Goal: Check status: Check status

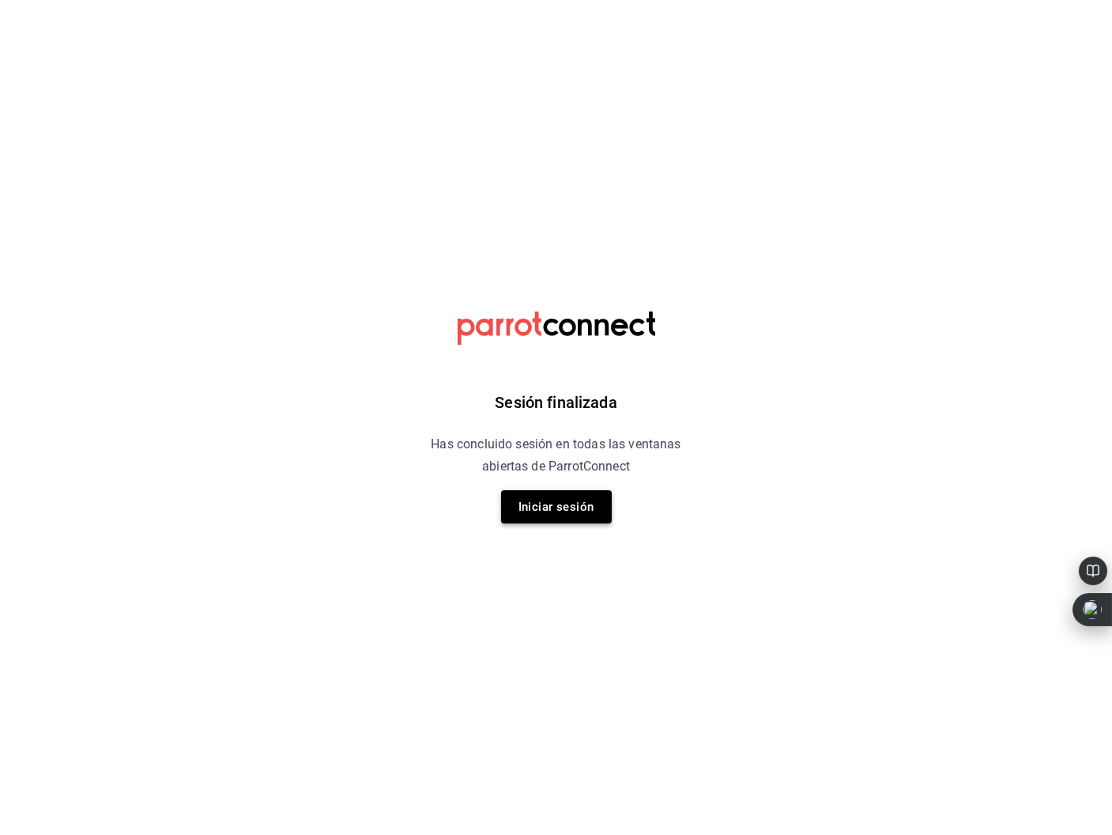
click at [541, 494] on button "Iniciar sesión" at bounding box center [556, 506] width 111 height 33
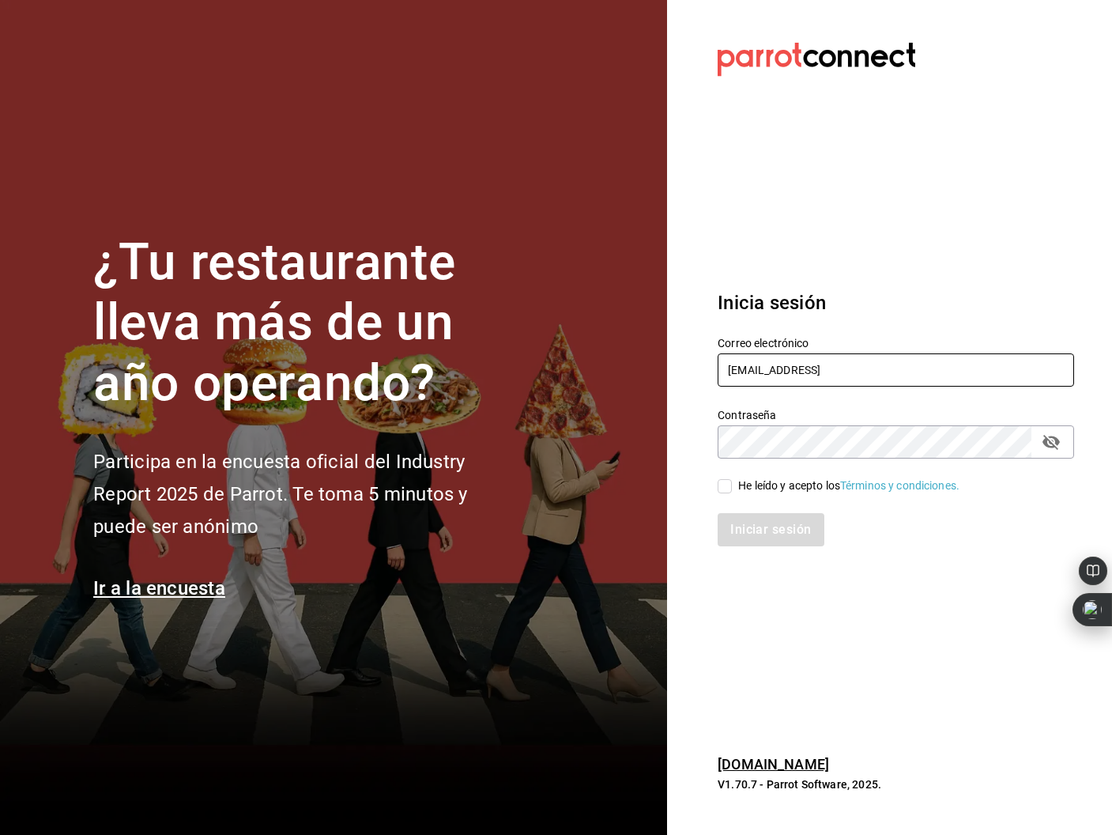
click at [790, 378] on input "oscarherrerab@me.comm" at bounding box center [896, 369] width 356 height 33
type input "oscarherrerab@me.com"
click at [732, 485] on span "He leído y acepto los Términos y condiciones." at bounding box center [846, 485] width 228 height 17
click at [732, 485] on input "He leído y acepto los Términos y condiciones." at bounding box center [725, 486] width 14 height 14
checkbox input "true"
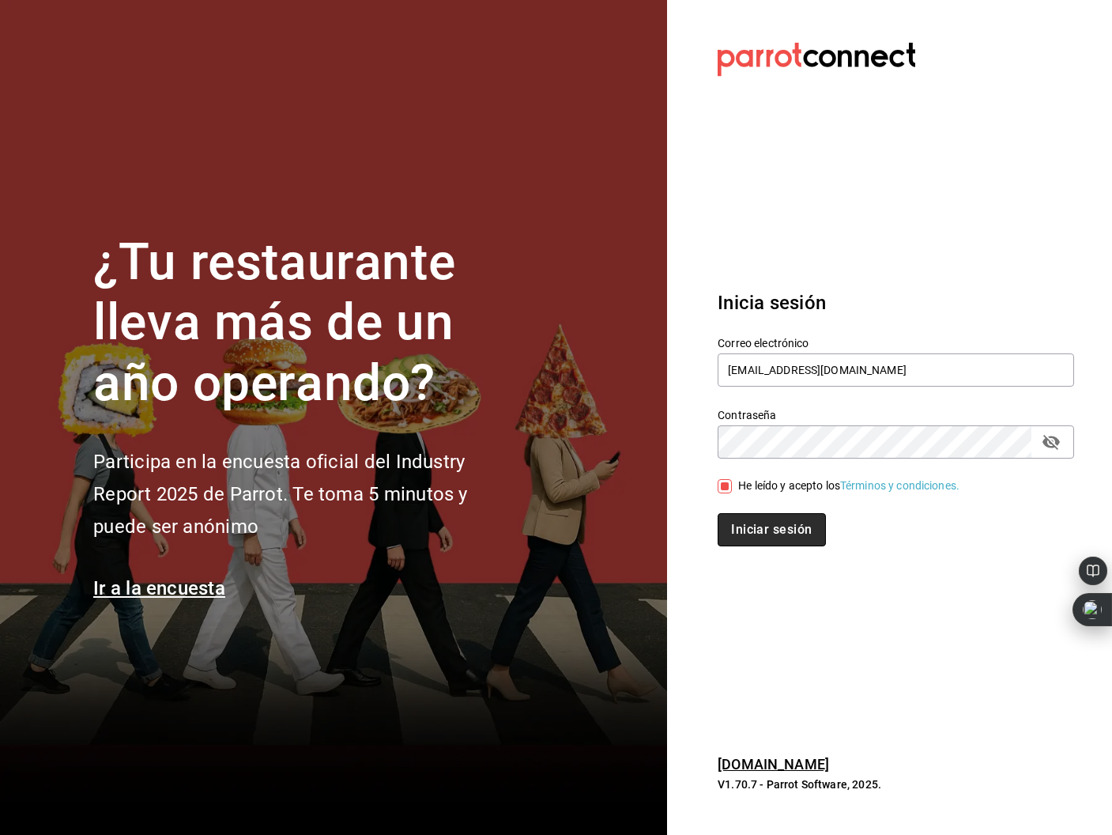
click at [753, 517] on button "Iniciar sesión" at bounding box center [771, 529] width 107 height 33
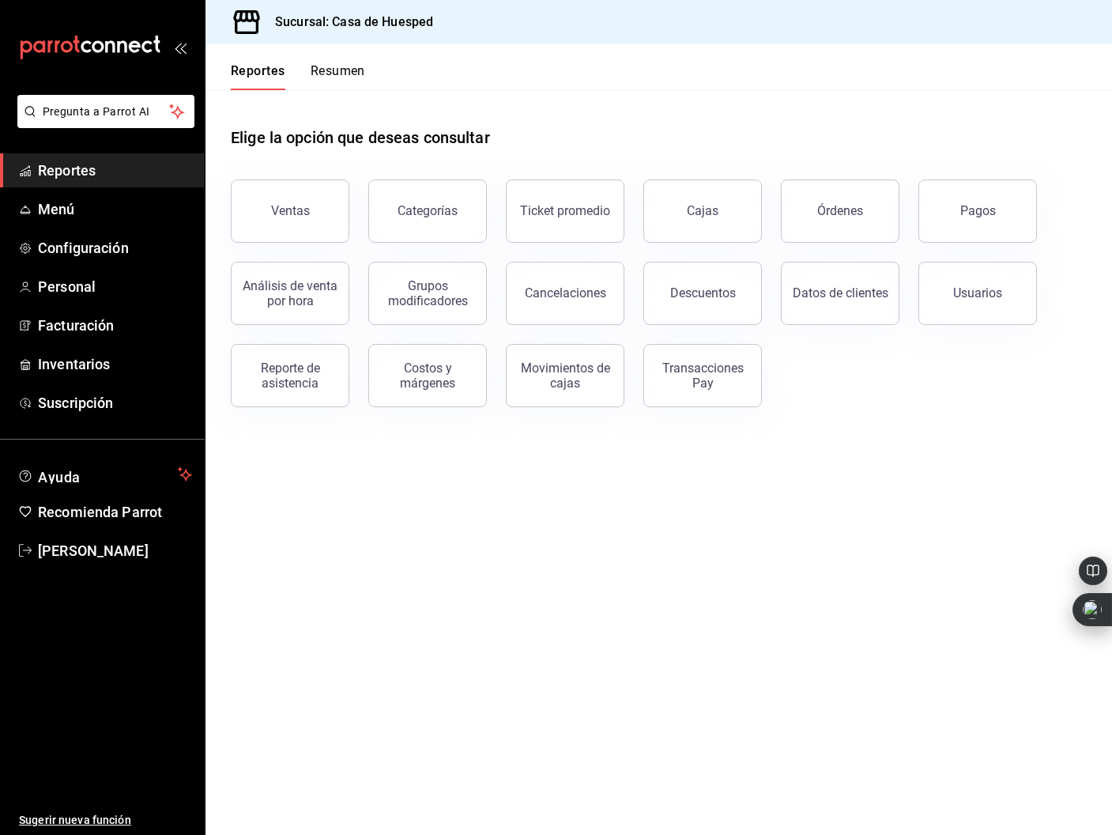
click at [358, 64] on button "Resumen" at bounding box center [338, 76] width 55 height 27
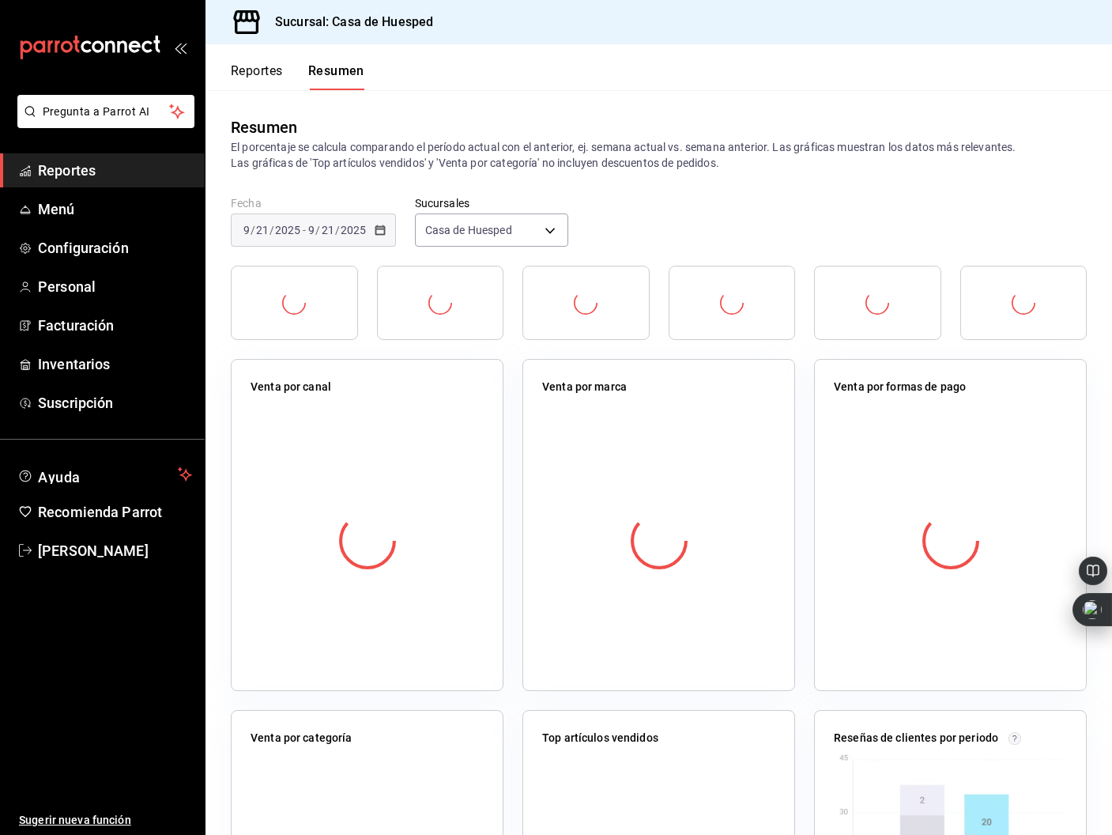
click at [251, 77] on button "Reportes" at bounding box center [257, 76] width 52 height 27
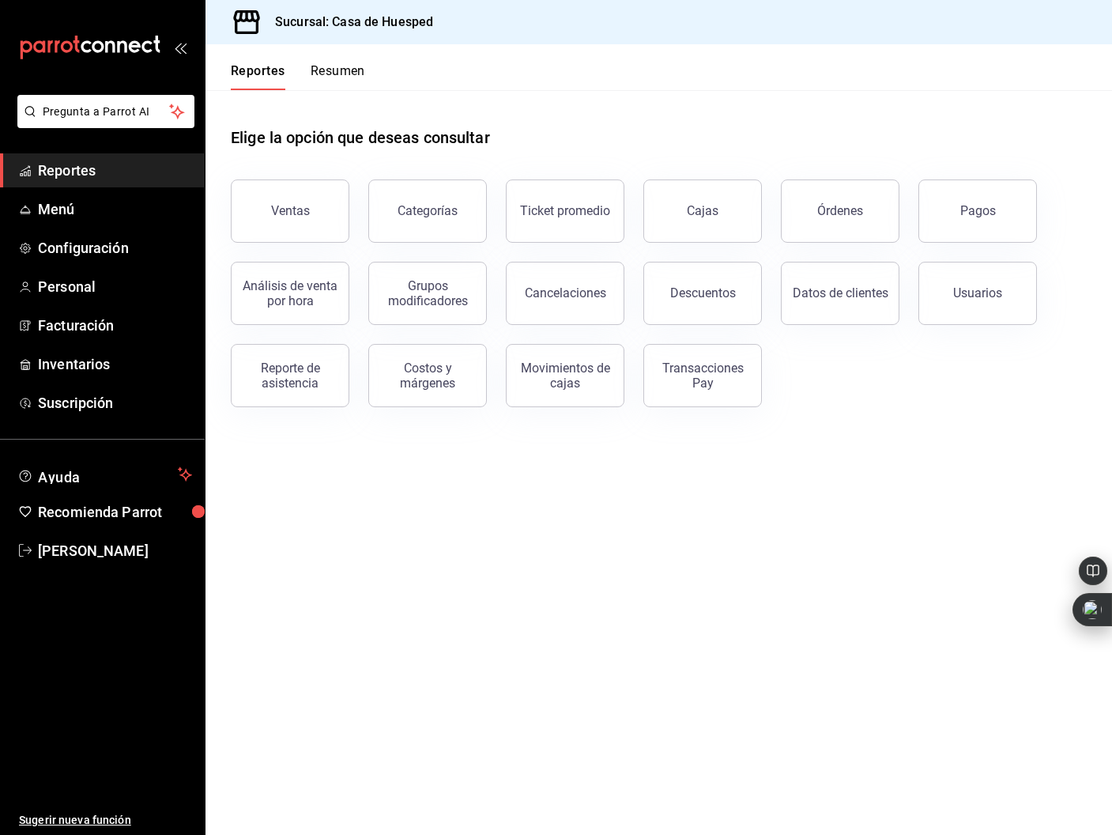
click at [734, 212] on link "Cajas" at bounding box center [702, 210] width 119 height 63
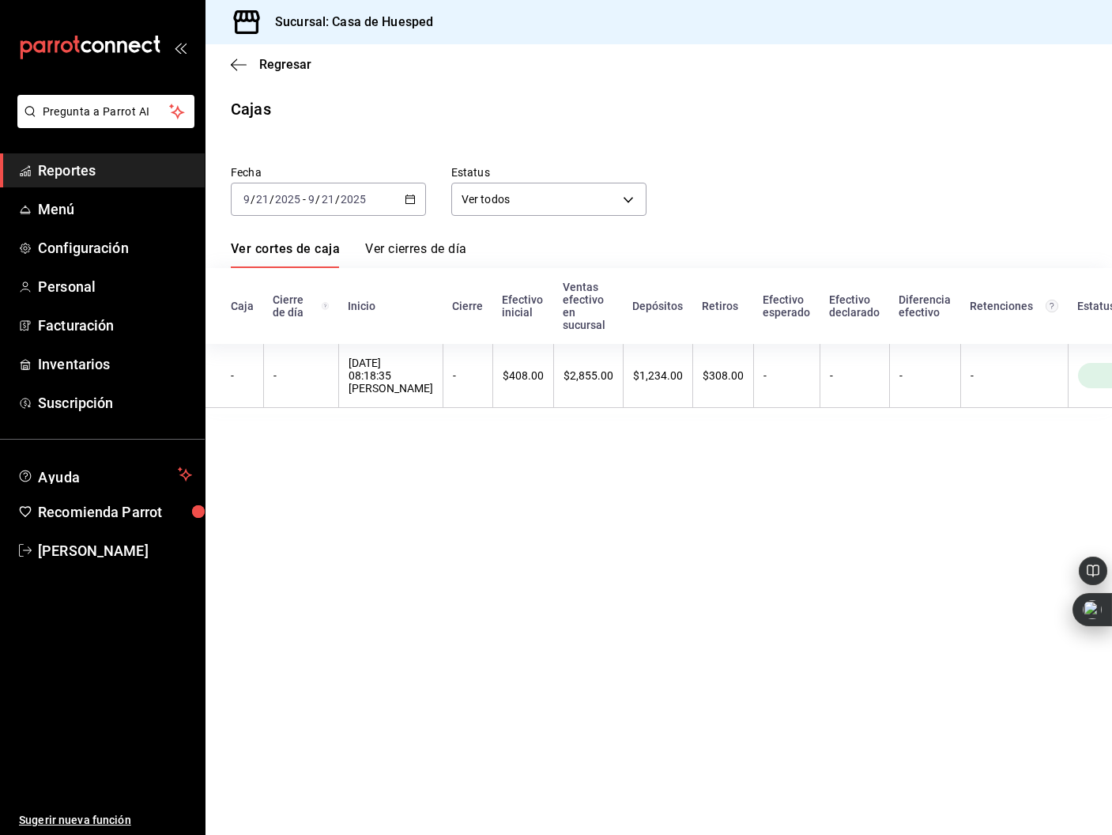
click at [328, 197] on input "21" at bounding box center [328, 199] width 14 height 13
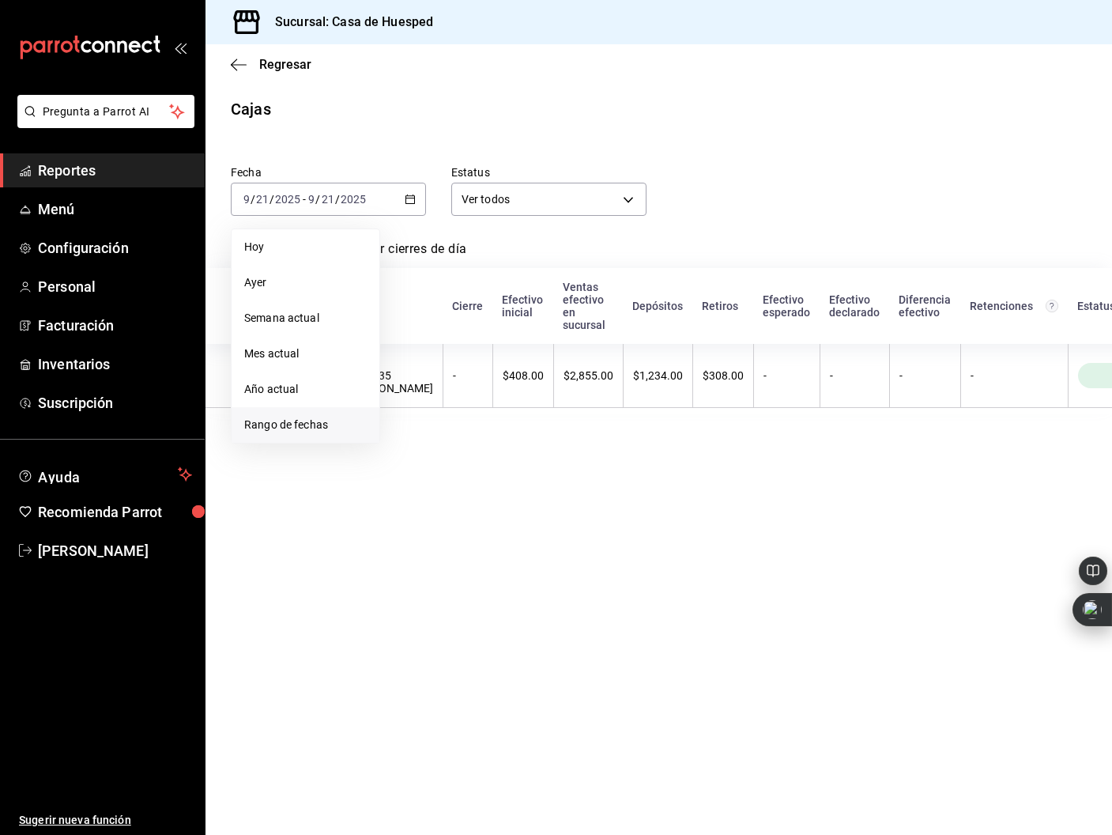
click at [292, 430] on span "Rango de fechas" at bounding box center [305, 425] width 123 height 17
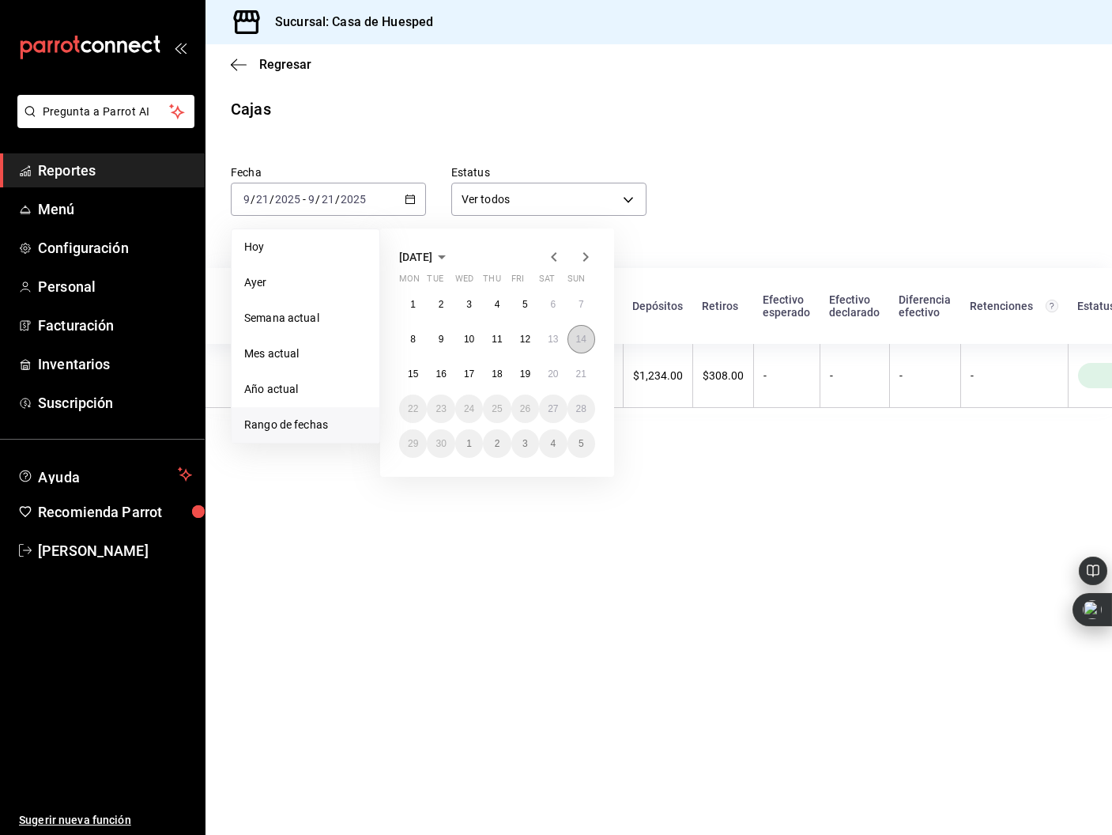
click at [582, 342] on abbr "14" at bounding box center [581, 339] width 10 height 11
click at [560, 370] on button "20" at bounding box center [553, 374] width 28 height 28
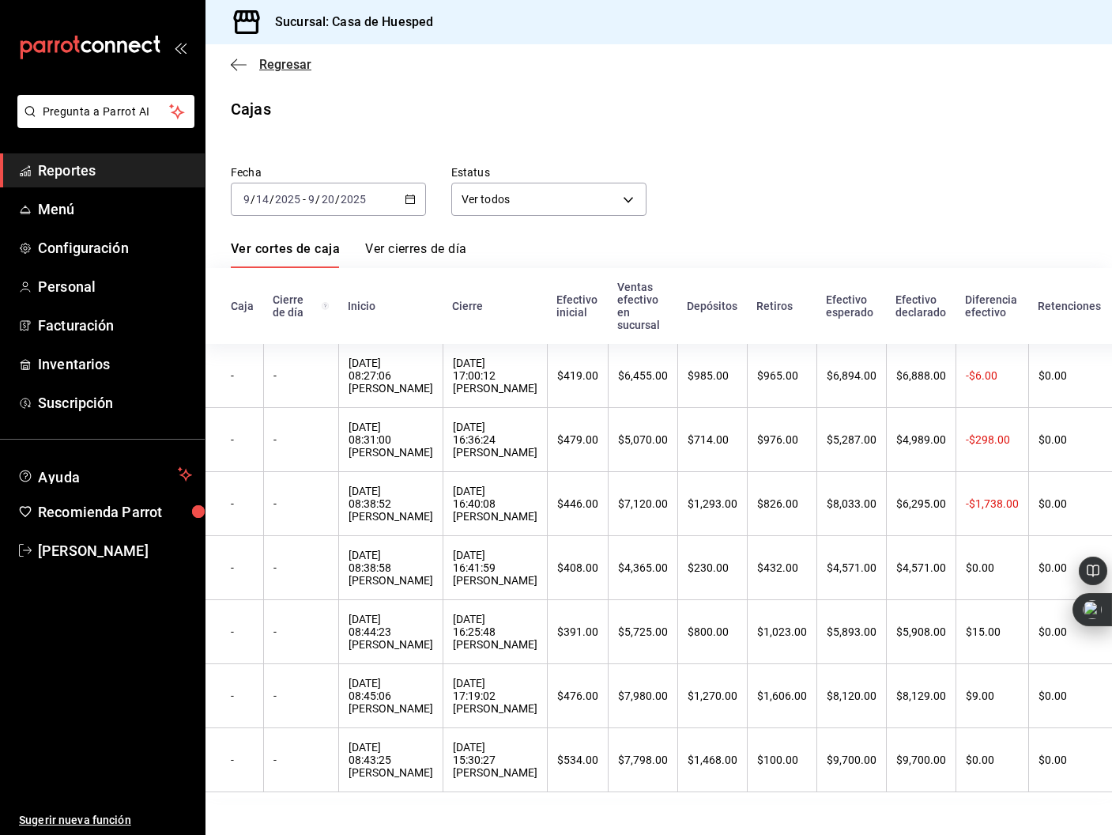
click at [243, 62] on icon "button" at bounding box center [239, 65] width 16 height 14
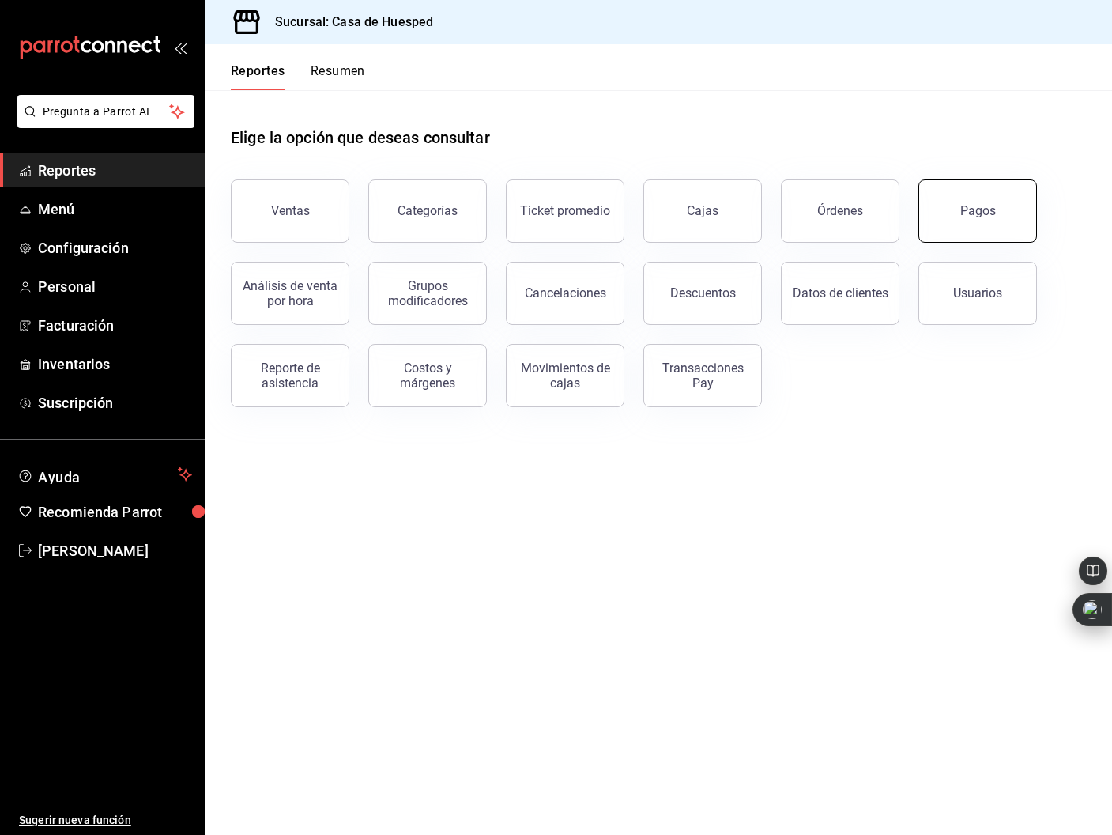
click at [930, 221] on button "Pagos" at bounding box center [977, 210] width 119 height 63
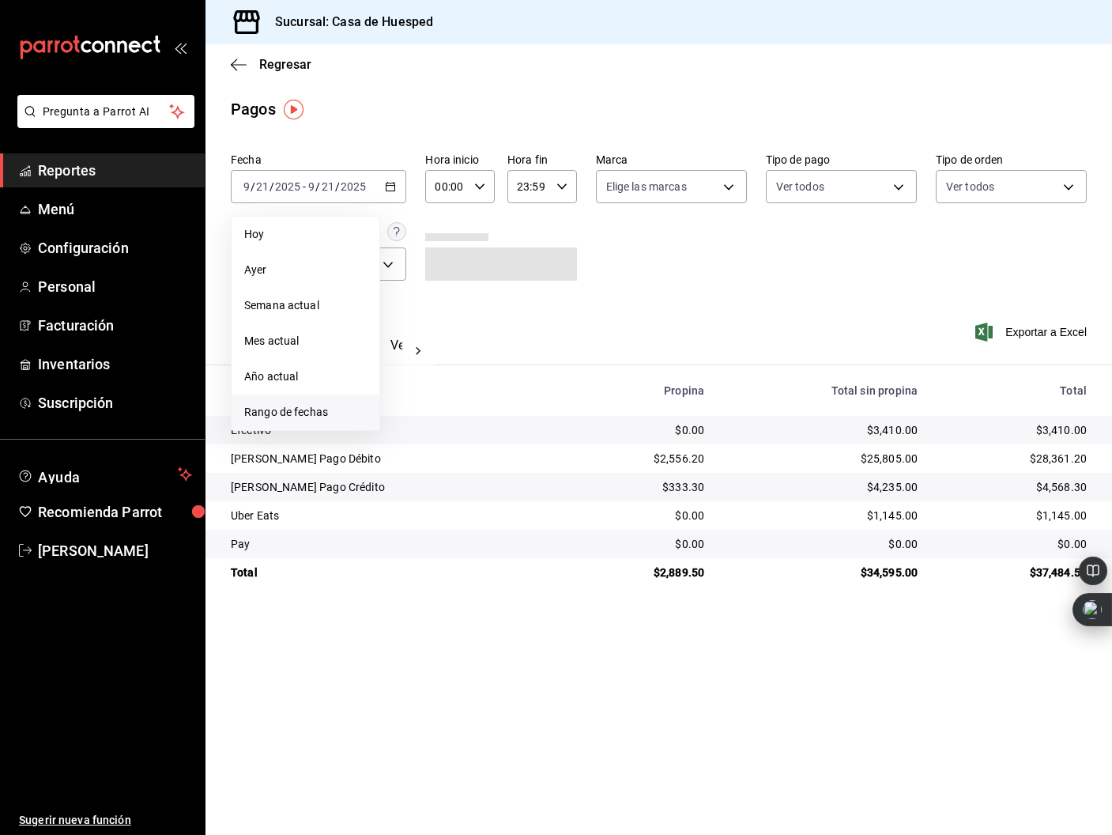
click at [312, 412] on span "Rango de fechas" at bounding box center [305, 412] width 123 height 17
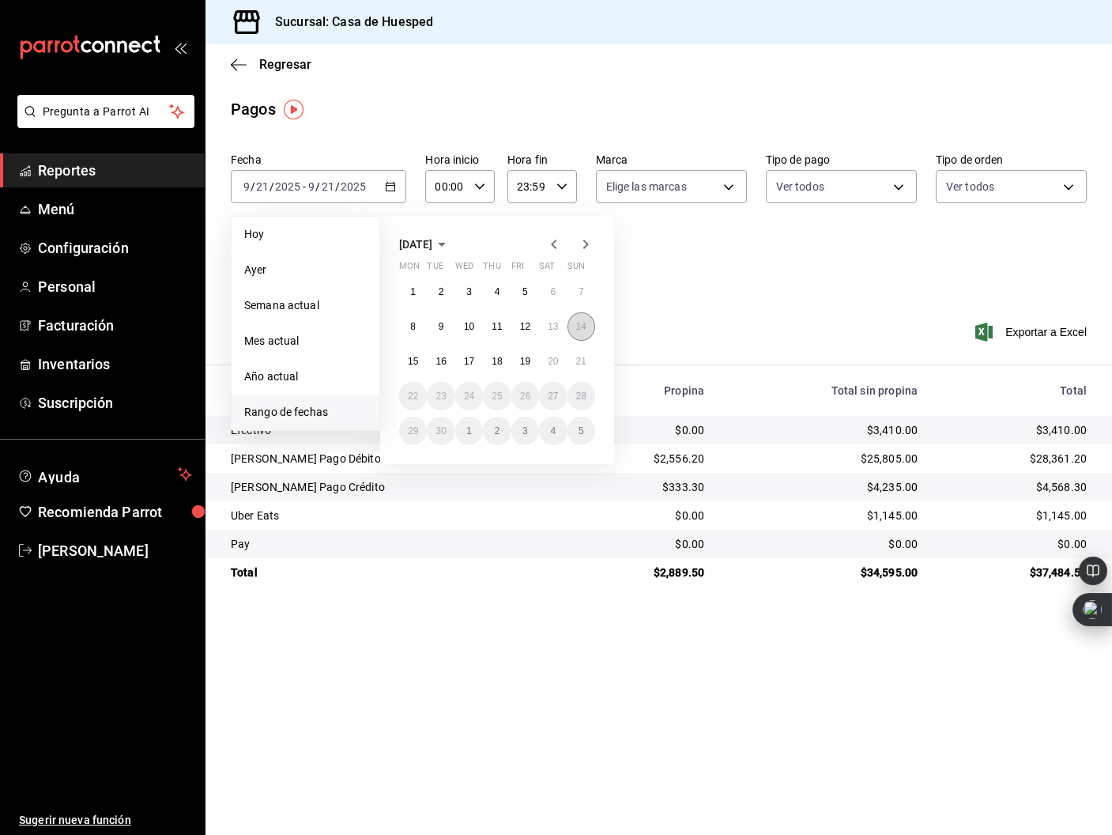
click at [587, 329] on button "14" at bounding box center [581, 326] width 28 height 28
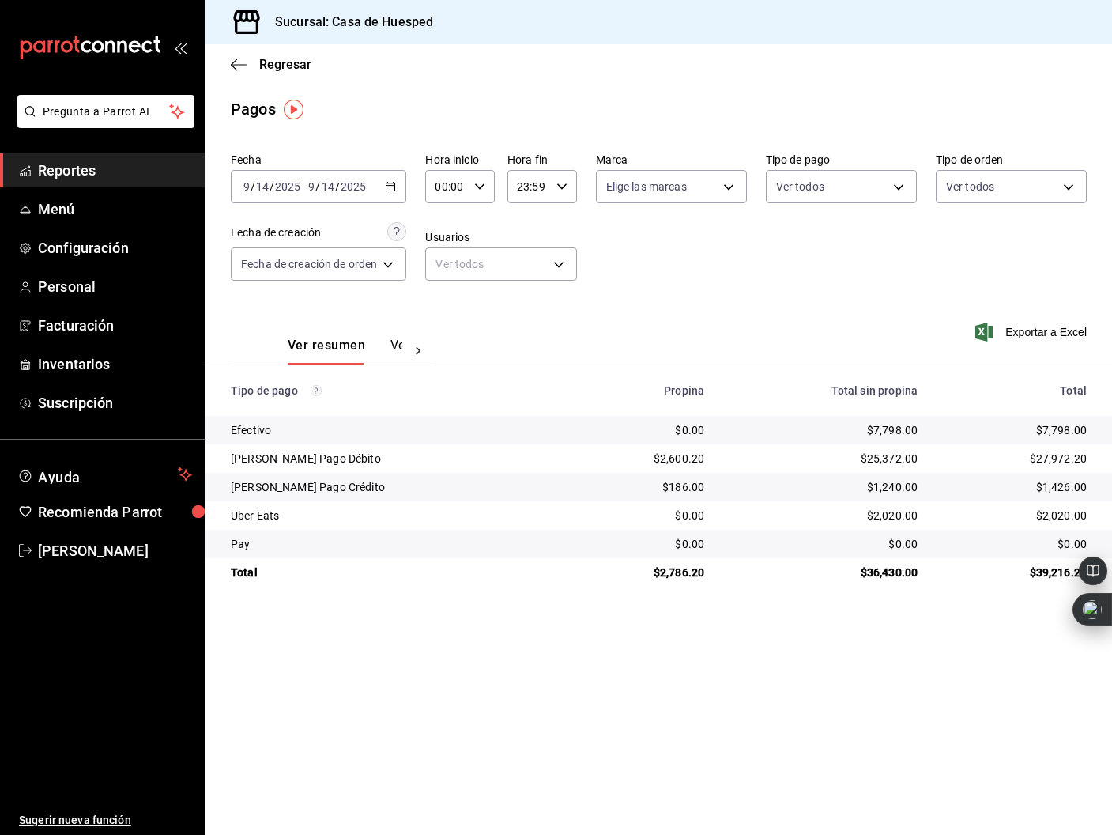
click at [351, 191] on input "2025" at bounding box center [353, 186] width 27 height 13
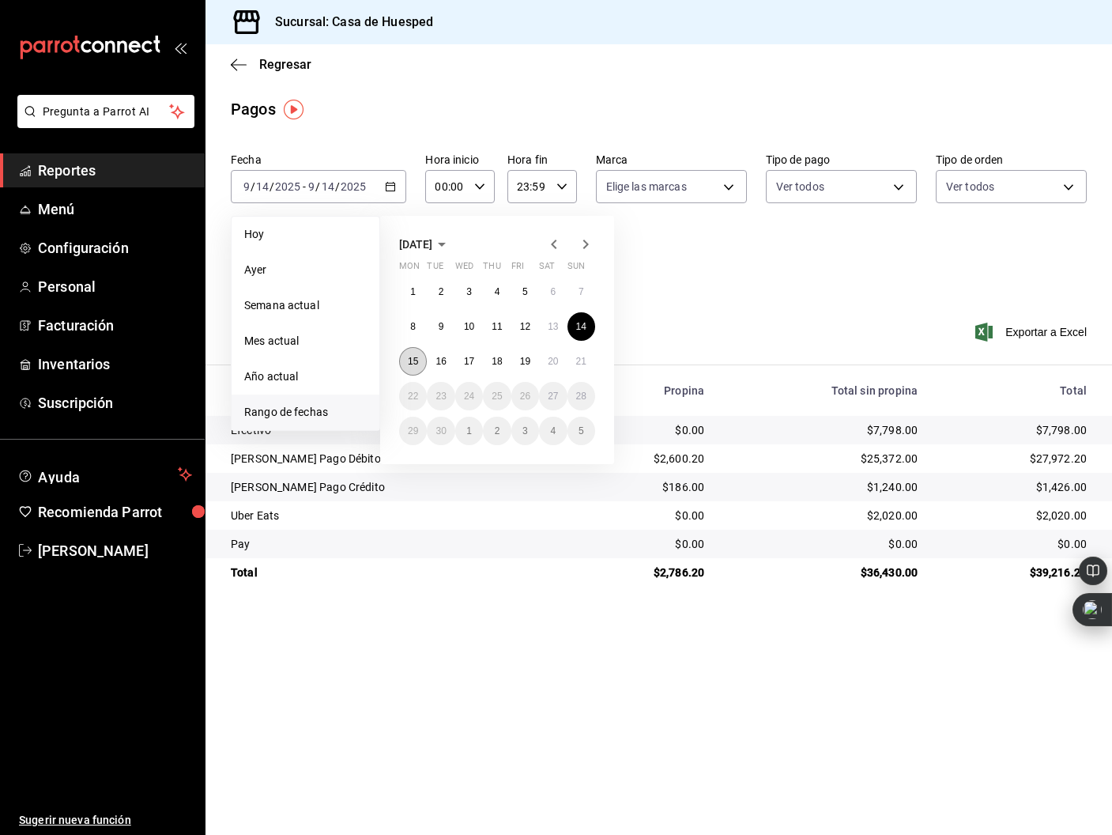
click at [413, 362] on abbr "15" at bounding box center [413, 361] width 10 height 11
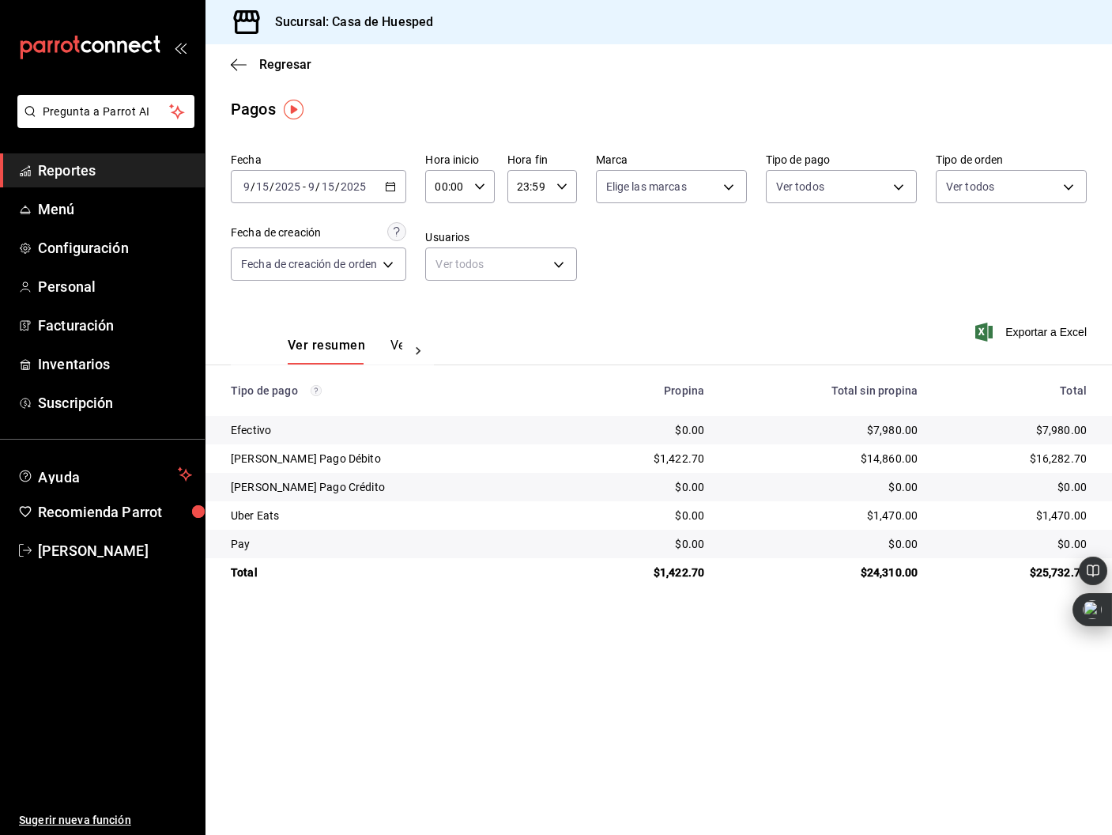
click at [350, 190] on input "2025" at bounding box center [353, 186] width 27 height 13
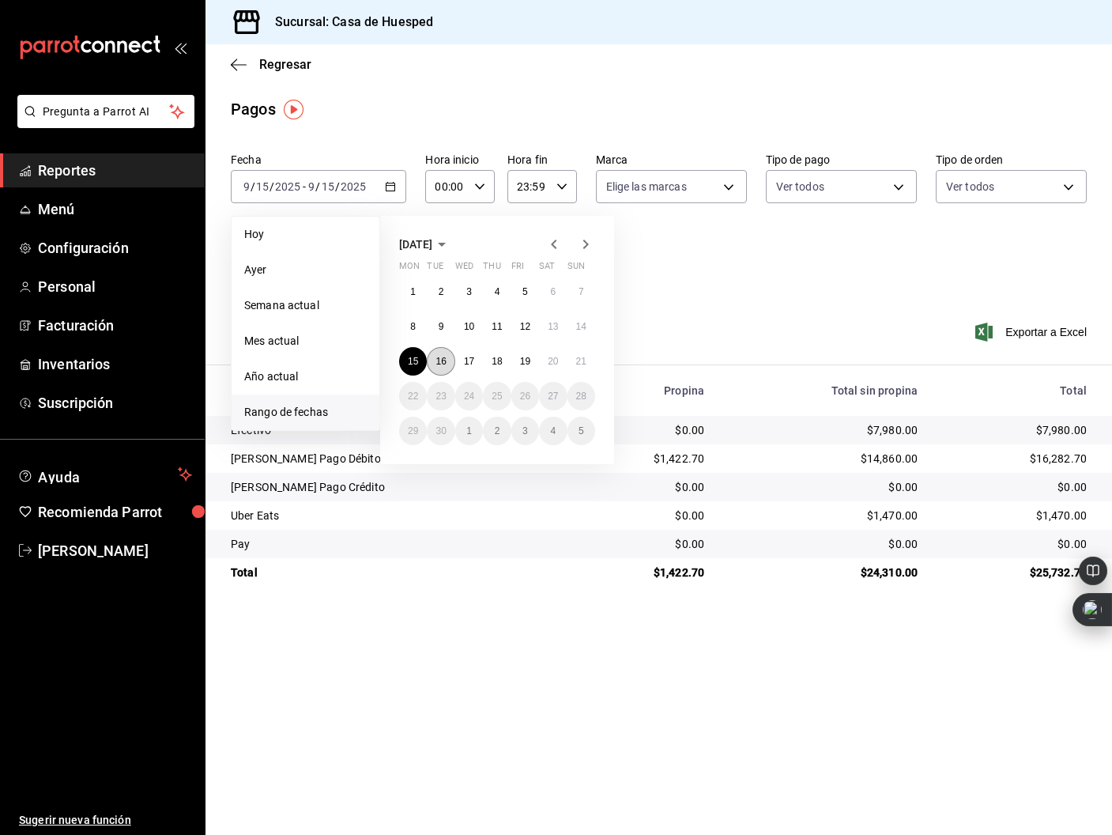
click at [439, 358] on abbr "16" at bounding box center [440, 361] width 10 height 11
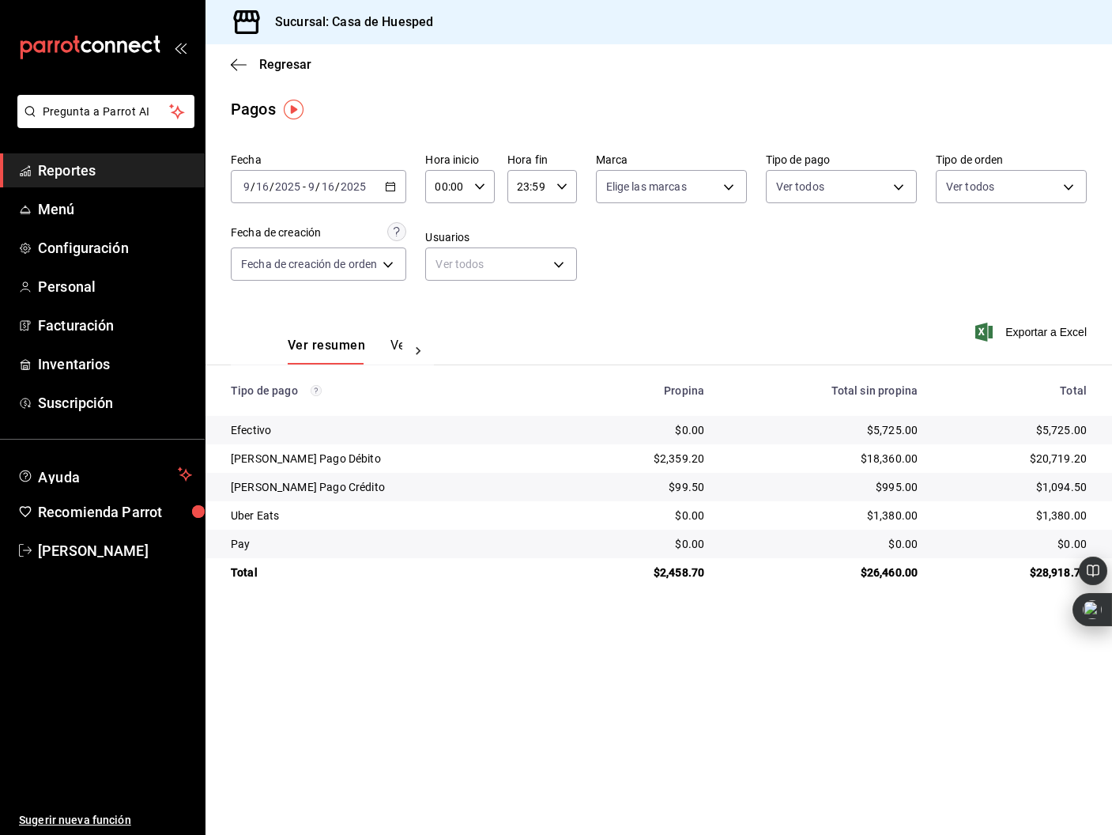
click at [330, 189] on input "16" at bounding box center [328, 186] width 14 height 13
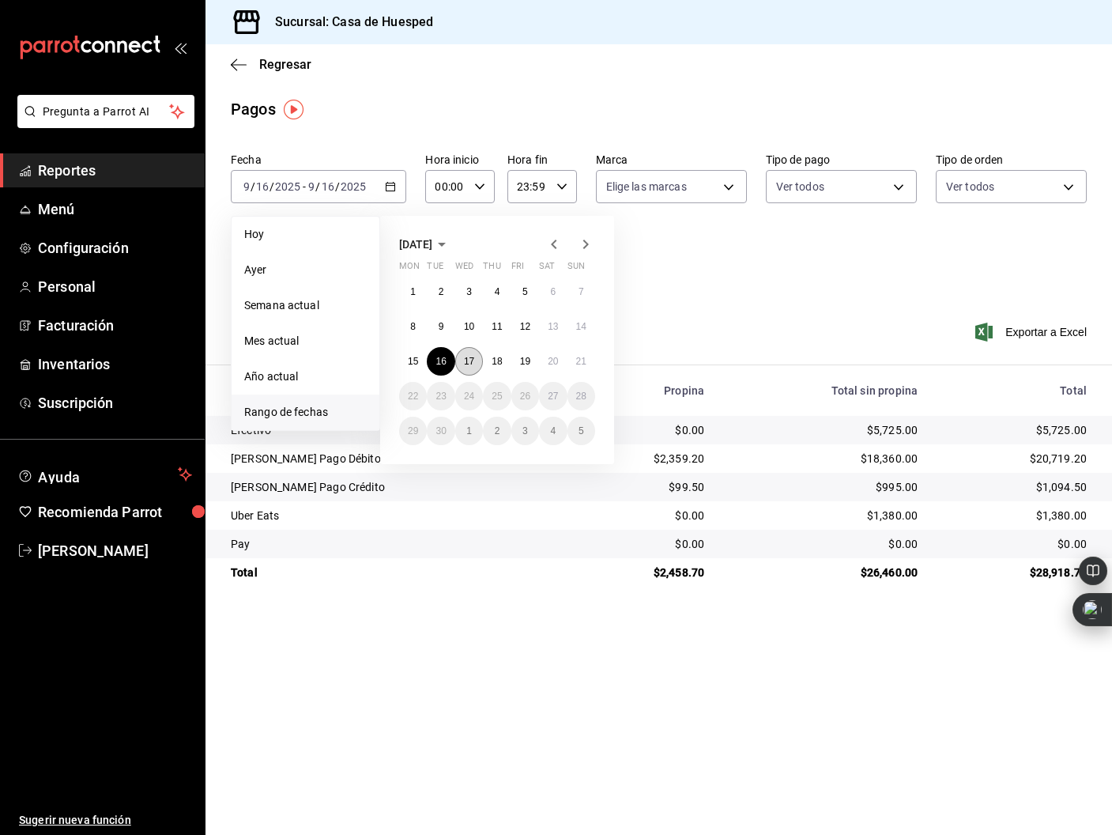
click at [475, 357] on button "17" at bounding box center [469, 361] width 28 height 28
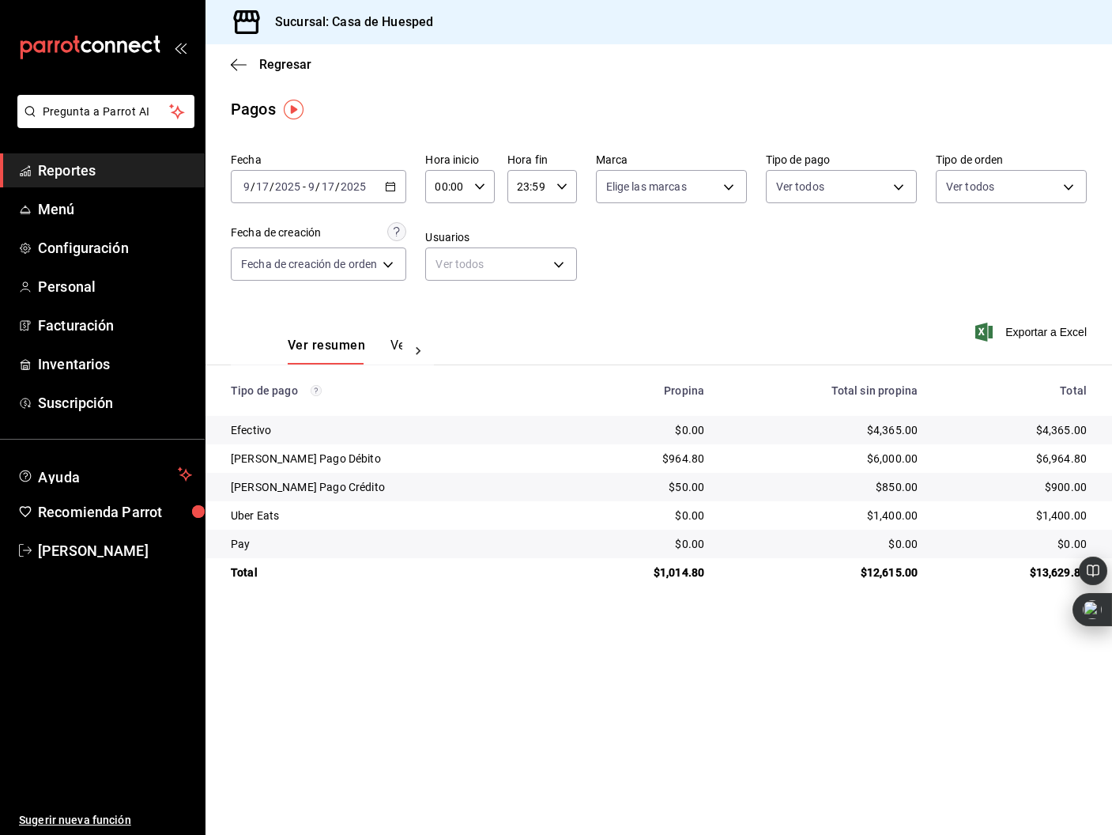
click at [330, 185] on input "17" at bounding box center [328, 186] width 14 height 13
click at [352, 183] on input "2025" at bounding box center [353, 186] width 27 height 13
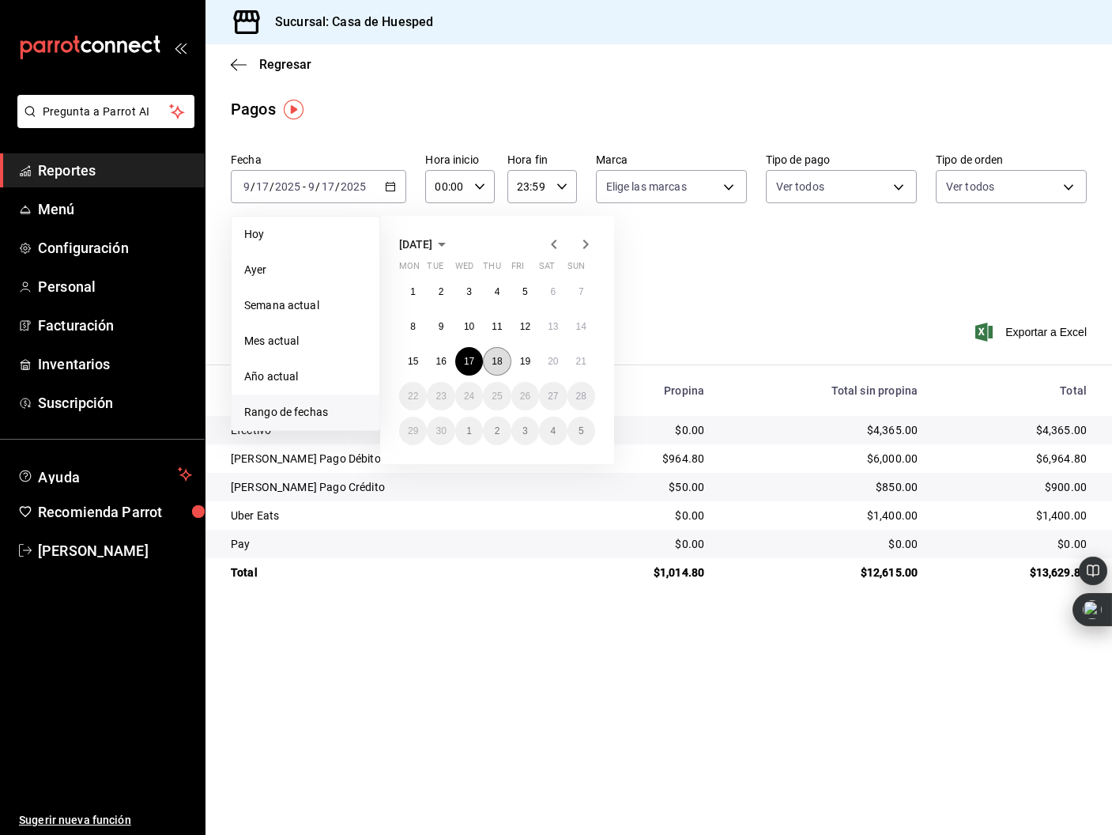
click at [490, 356] on button "18" at bounding box center [497, 361] width 28 height 28
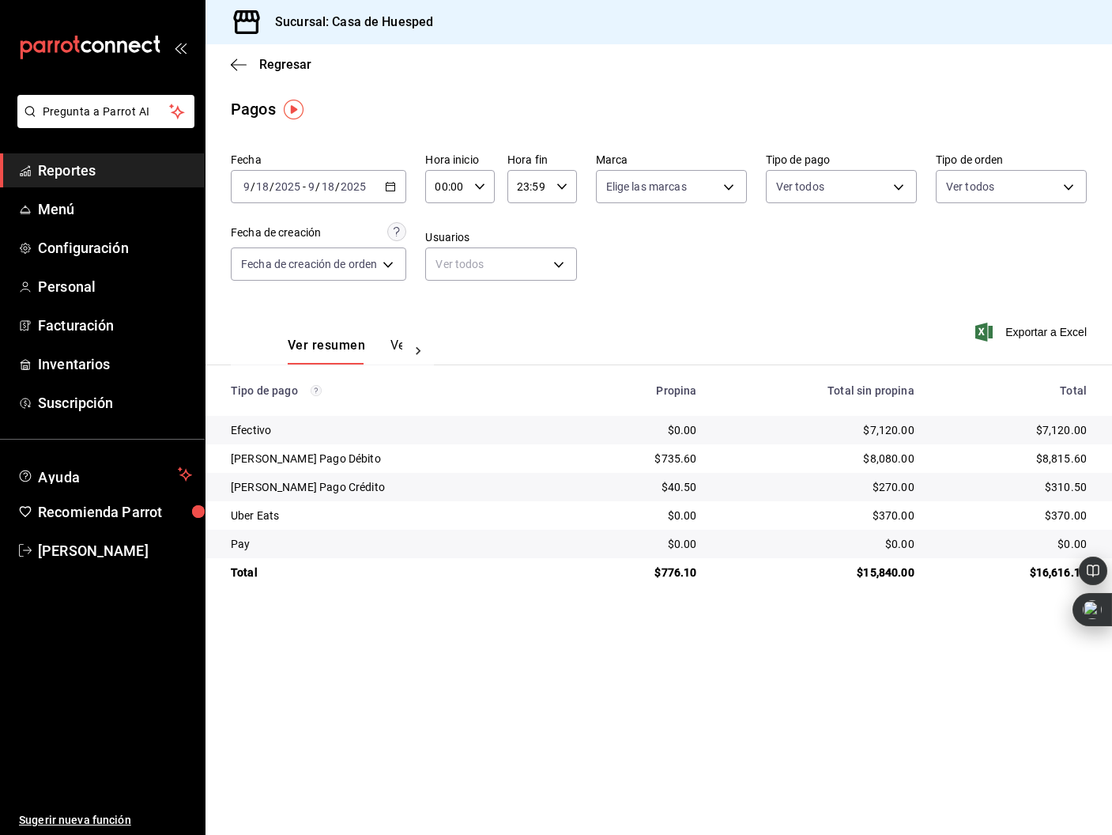
click at [333, 187] on input "18" at bounding box center [328, 186] width 14 height 13
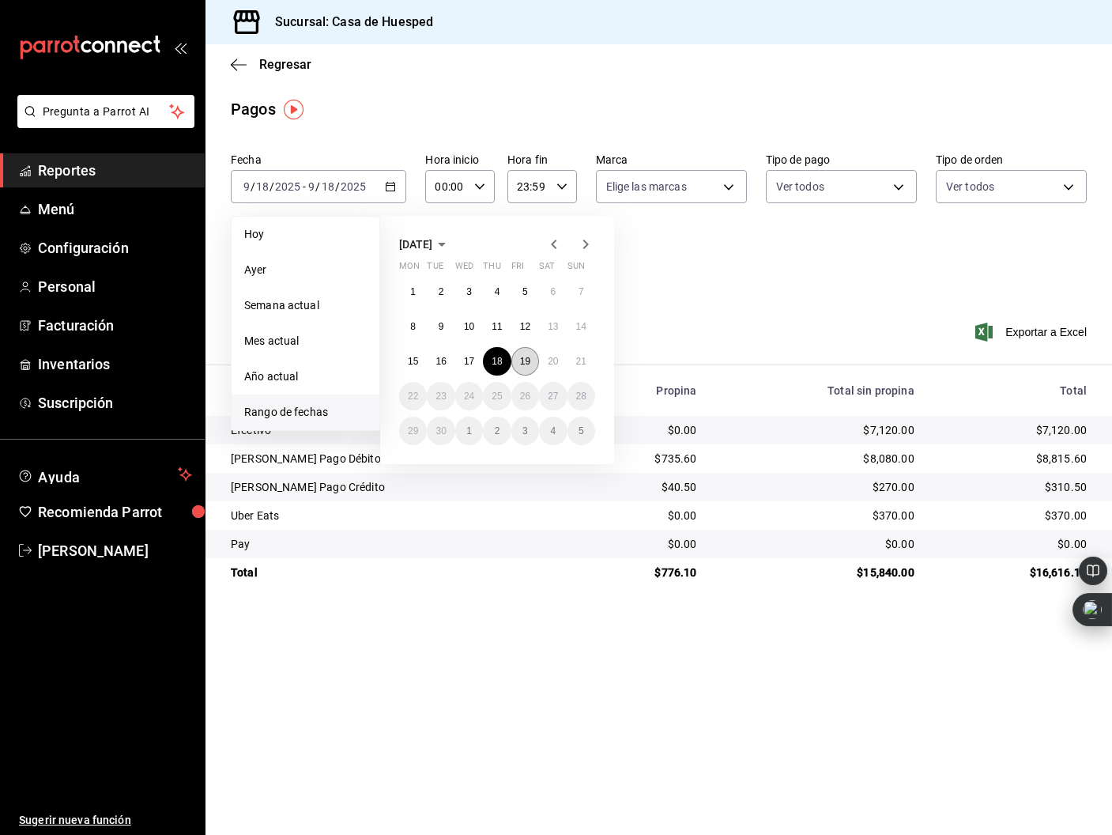
click at [532, 364] on button "19" at bounding box center [525, 361] width 28 height 28
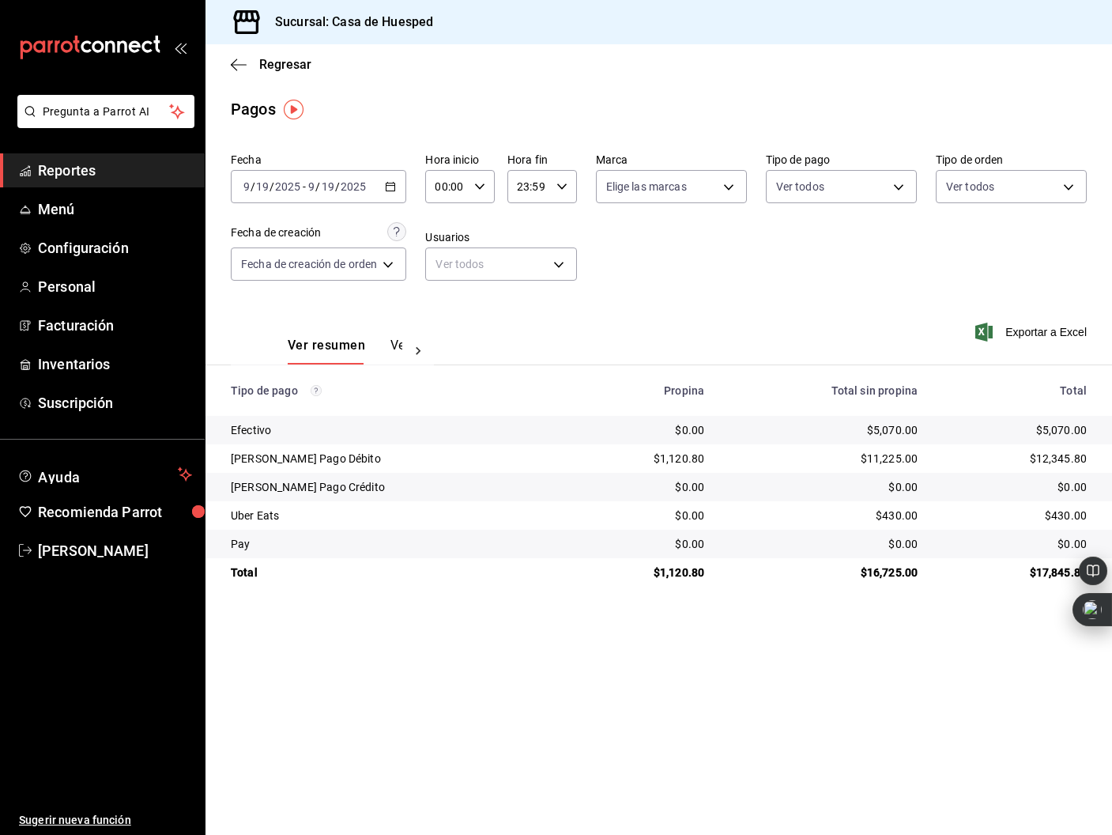
click at [340, 190] on input "2025" at bounding box center [353, 186] width 27 height 13
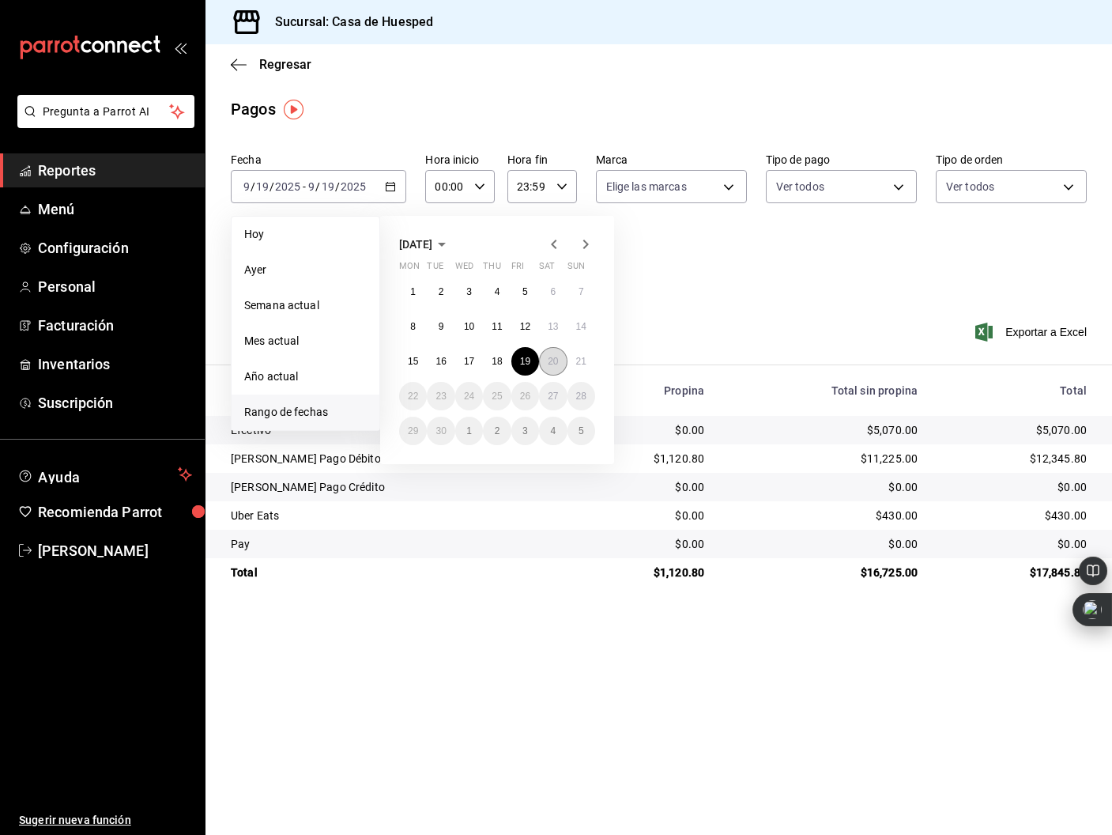
click at [549, 362] on abbr "20" at bounding box center [553, 361] width 10 height 11
